Goal: Information Seeking & Learning: Learn about a topic

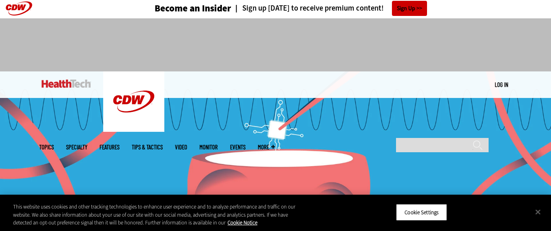
click at [194, 124] on img at bounding box center [275, 166] width 551 height 191
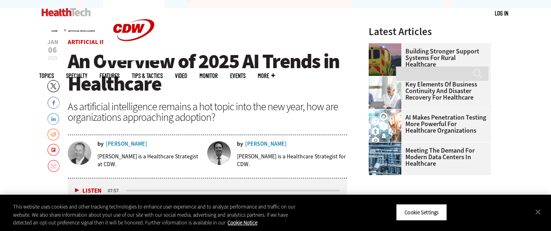
scroll to position [257, 0]
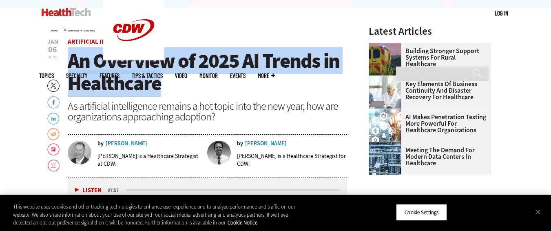
drag, startPoint x: 69, startPoint y: 59, endPoint x: 168, endPoint y: 86, distance: 101.9
click at [168, 86] on h1 "An Overview of 2025 AI Trends in Healthcare" at bounding box center [208, 72] width 280 height 45
copy span "An Overview of 2025 AI Trends in Healthcare"
click at [266, 92] on h1 "An Overview of 2025 AI Trends in Healthcare" at bounding box center [208, 72] width 280 height 45
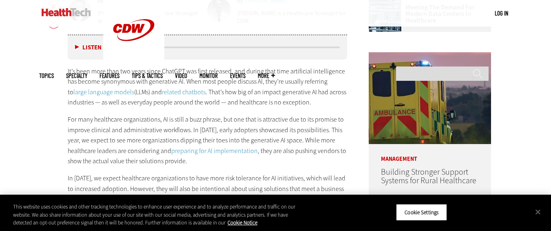
scroll to position [401, 0]
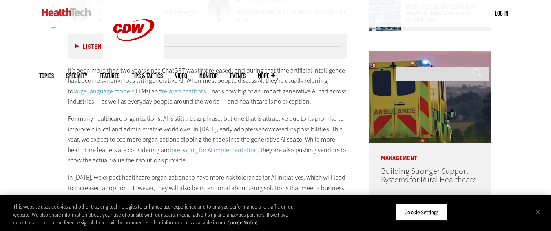
click at [134, 87] on link "large language models" at bounding box center [103, 91] width 61 height 9
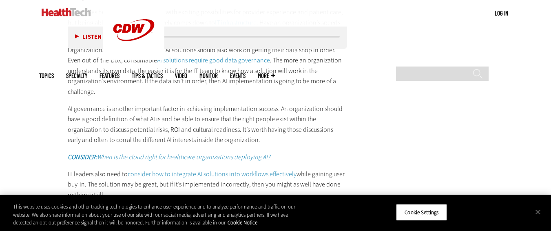
scroll to position [1426, 0]
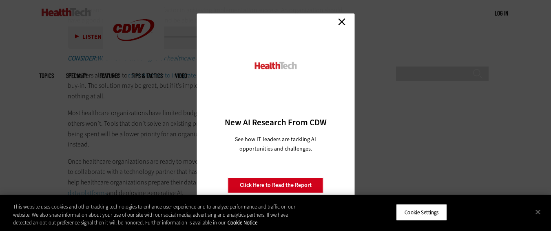
click at [342, 22] on link "Close" at bounding box center [342, 22] width 12 height 12
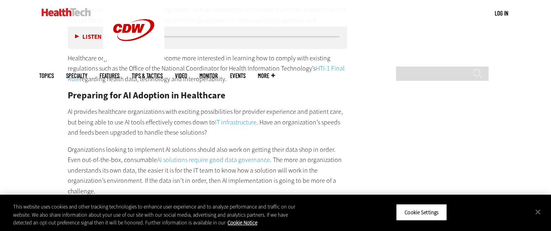
scroll to position [1228, 0]
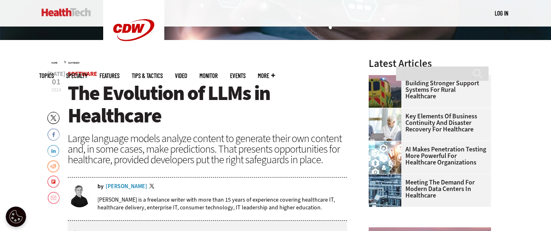
scroll to position [224, 0]
